Goal: Information Seeking & Learning: Learn about a topic

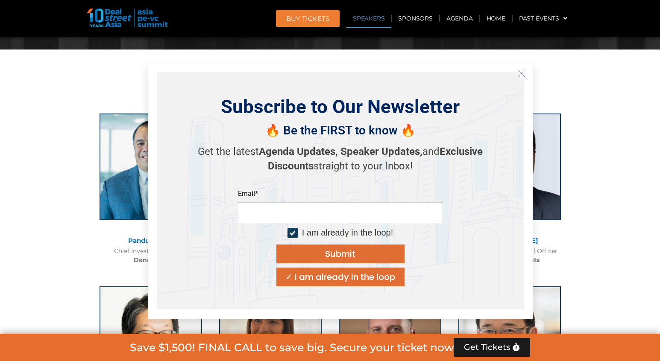
scroll to position [897, 0]
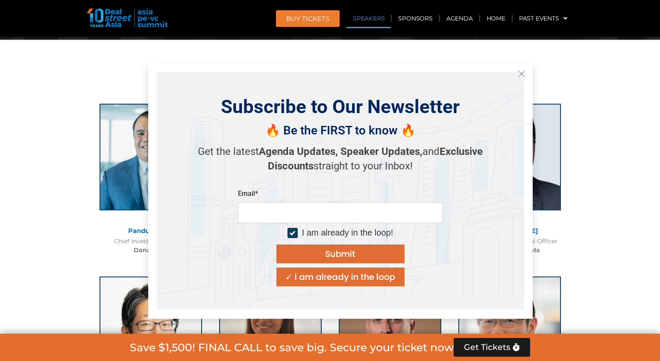
click at [523, 73] on icon "Close" at bounding box center [522, 74] width 8 height 8
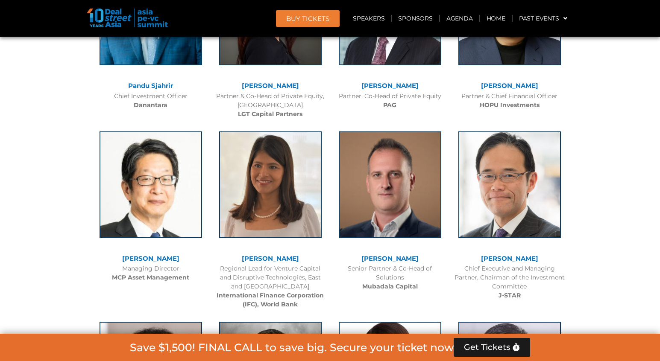
scroll to position [1110, 0]
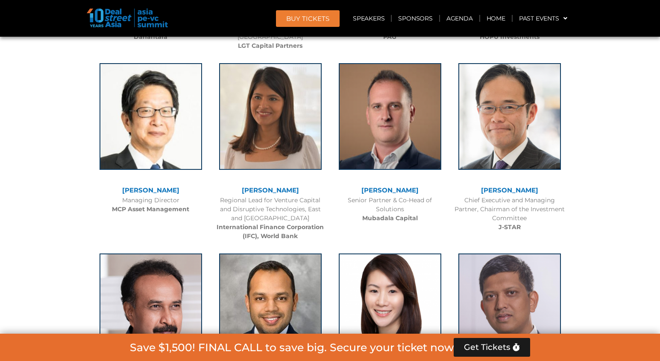
click at [489, 344] on span "Get Tickets" at bounding box center [487, 347] width 47 height 9
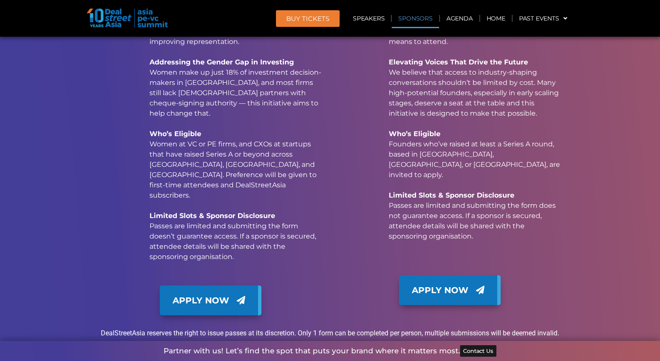
scroll to position [8383, 0]
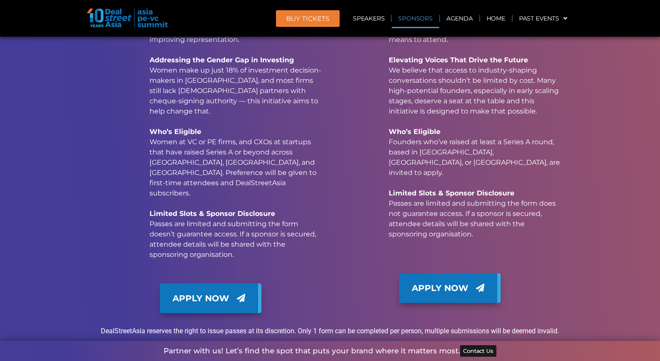
click at [225, 292] on span "Apply Now" at bounding box center [201, 298] width 56 height 13
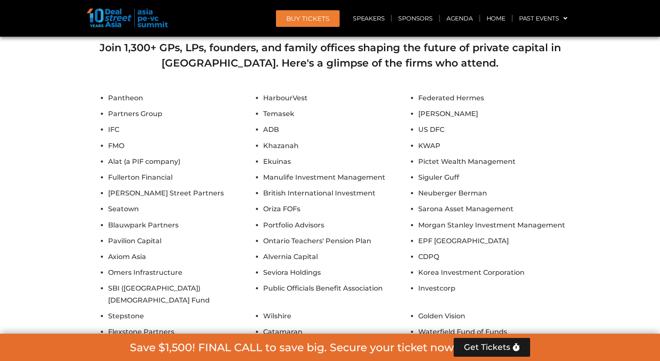
scroll to position [6717, 0]
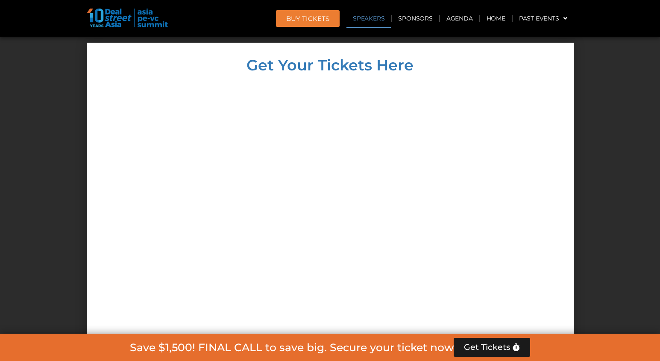
click at [367, 20] on link "Speakers" at bounding box center [368, 19] width 44 height 20
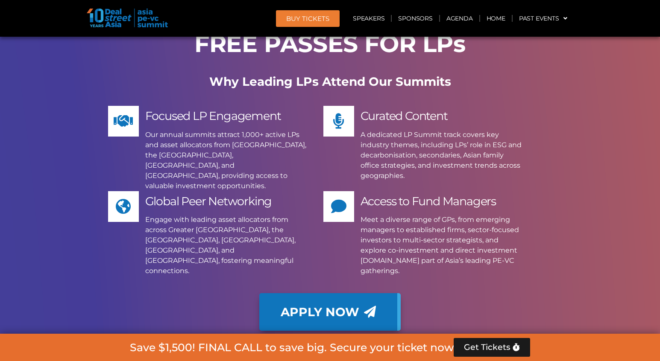
scroll to position [6320, 0]
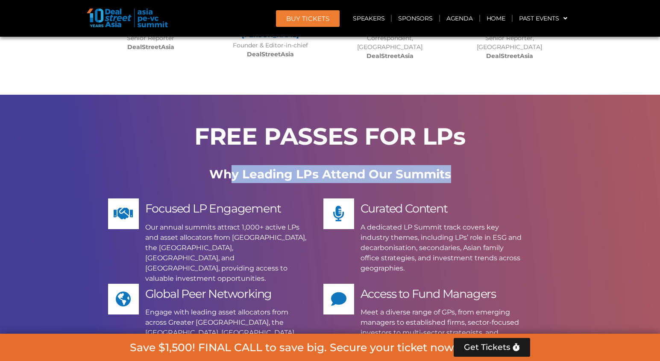
drag, startPoint x: 232, startPoint y: 79, endPoint x: 457, endPoint y: 78, distance: 224.7
click at [457, 165] on p "Why Leading LPs Attend Our Summits" at bounding box center [330, 174] width 478 height 18
click at [561, 132] on div "FREE PASSES FOR LPs Why Leading LPs Attend Our Summits Focused LP Engagement Ou…" at bounding box center [330, 284] width 487 height 378
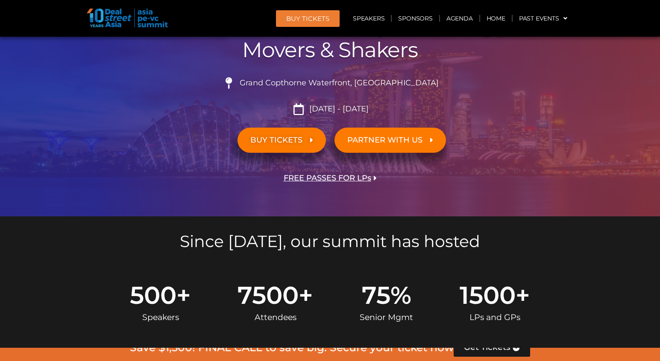
scroll to position [0, 0]
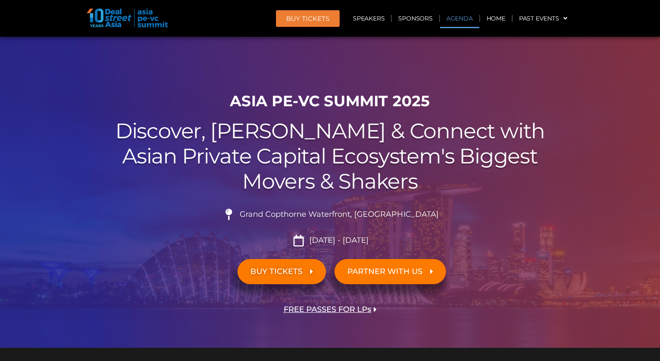
click at [453, 17] on link "Agenda" at bounding box center [459, 19] width 39 height 20
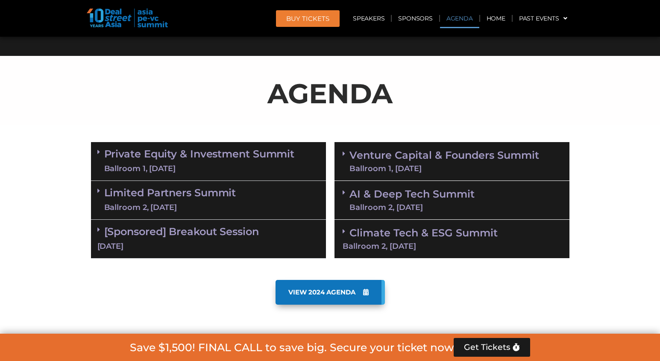
scroll to position [427, 0]
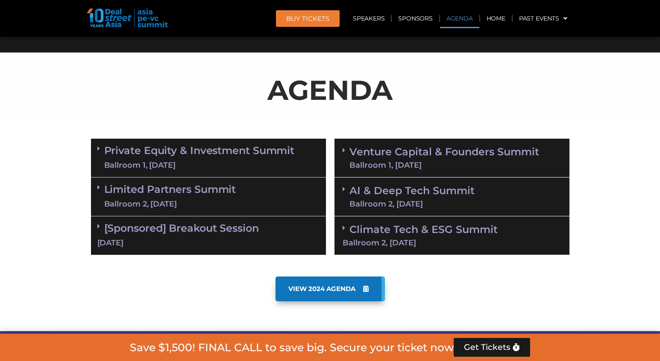
click at [352, 157] on link "Venture Capital & Founders​ Summit Ballroom 1, [DATE]" at bounding box center [444, 158] width 190 height 22
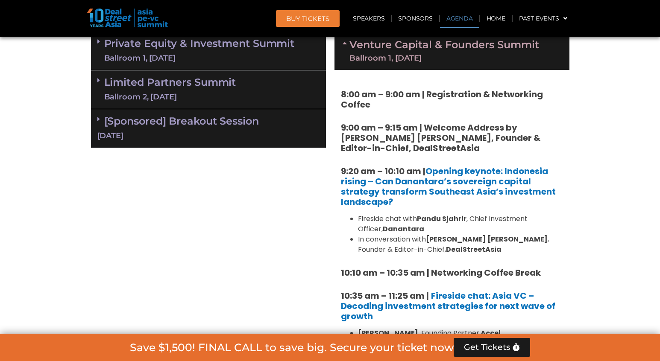
scroll to position [555, 0]
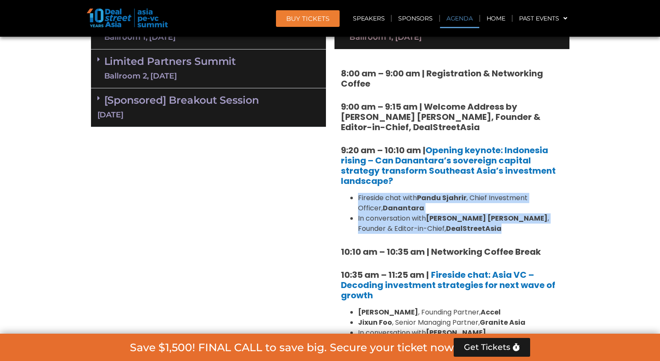
drag, startPoint x: 443, startPoint y: 227, endPoint x: 356, endPoint y: 193, distance: 93.0
click at [356, 193] on ul "Fireside chat with Pandu Sjahrir , Chief Investment Officer, Danantara In conve…" at bounding box center [452, 213] width 222 height 41
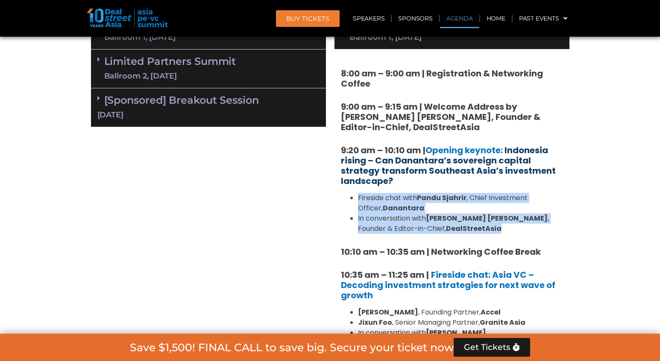
click at [425, 170] on link "Indonesia rising – Can Danantara’s sovereign capital strategy transform Southea…" at bounding box center [448, 165] width 215 height 43
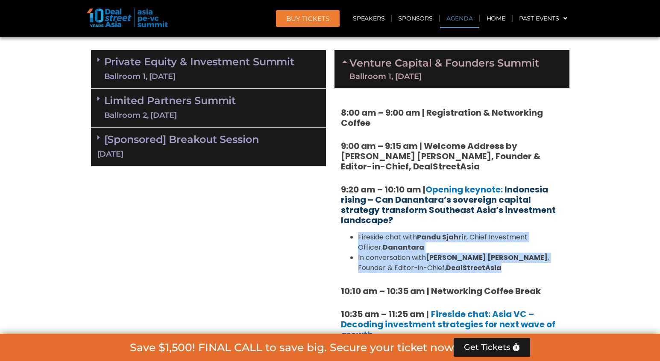
scroll to position [472, 0]
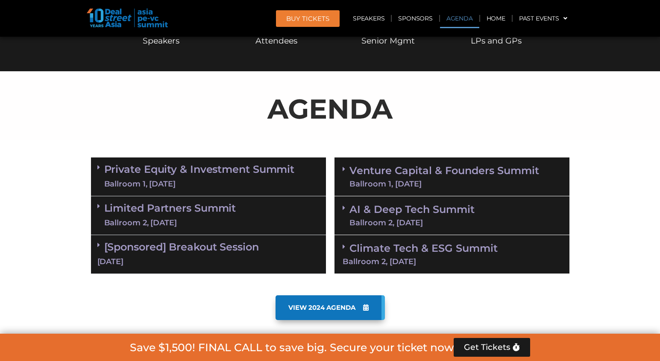
click at [411, 175] on link "Venture Capital & Founders​ Summit Ballroom 1, [DATE]" at bounding box center [444, 177] width 190 height 22
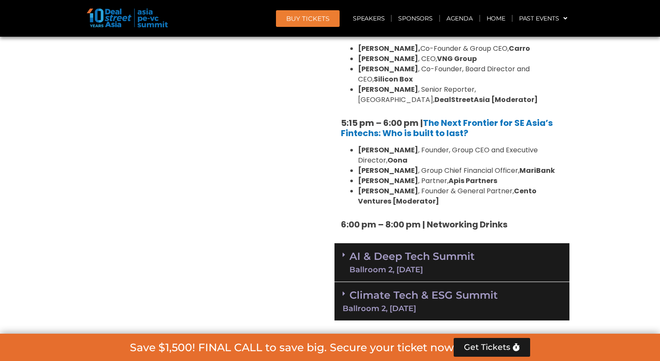
scroll to position [1538, 0]
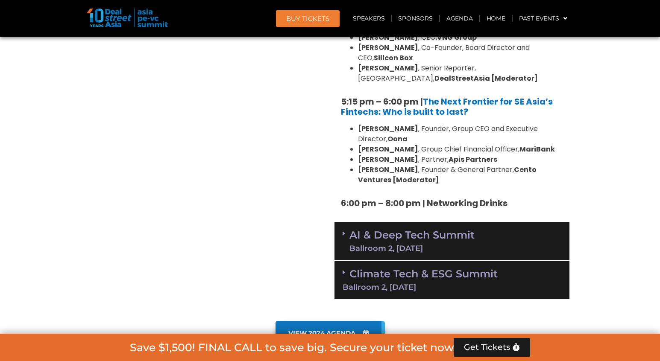
click at [507, 222] on div "AI & Deep Tech Summit Ballroom 2, [DATE]" at bounding box center [451, 241] width 235 height 39
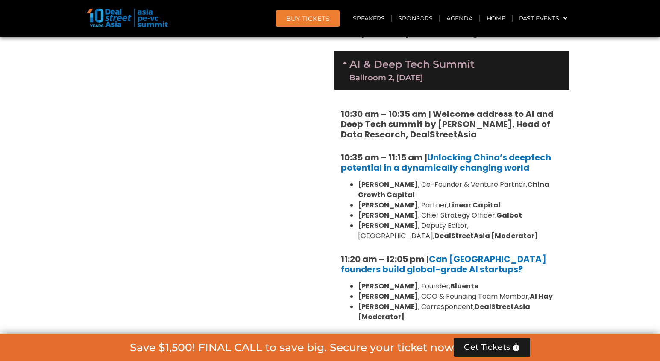
scroll to position [1922, 0]
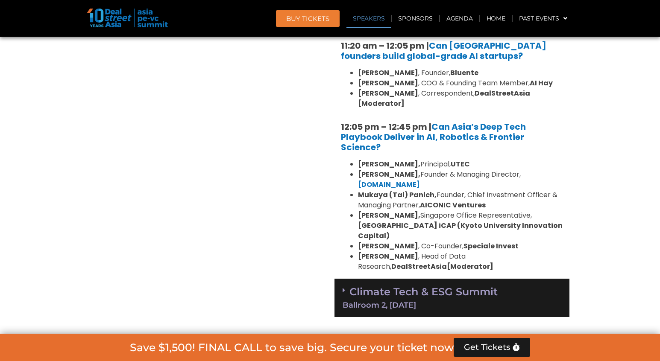
click at [509, 279] on div "Climate Tech & ESG Summit Ballroom 2, [DATE]" at bounding box center [451, 298] width 235 height 39
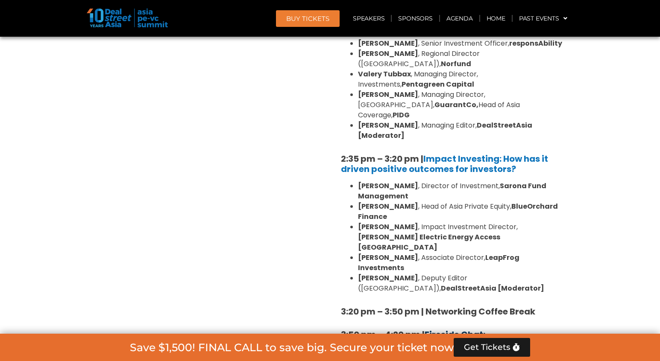
scroll to position [2306, 0]
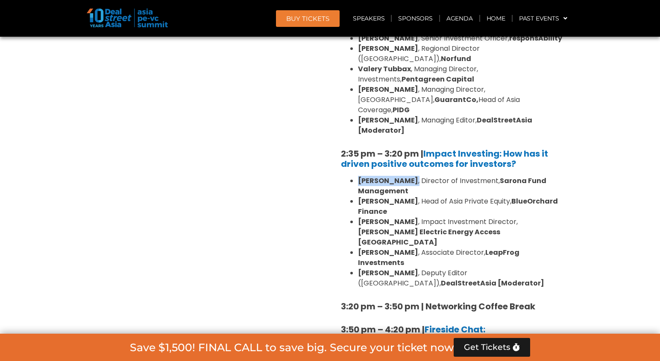
drag, startPoint x: 395, startPoint y: 98, endPoint x: 357, endPoint y: 95, distance: 37.7
click at [358, 176] on li "[PERSON_NAME] , Director of Investment, Sarona Fund Management" at bounding box center [460, 186] width 205 height 21
copy li "[PERSON_NAME] ,"
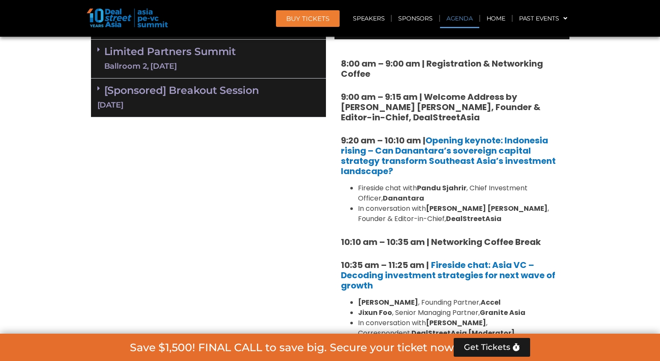
scroll to position [579, 0]
